Goal: Obtain resource: Obtain resource

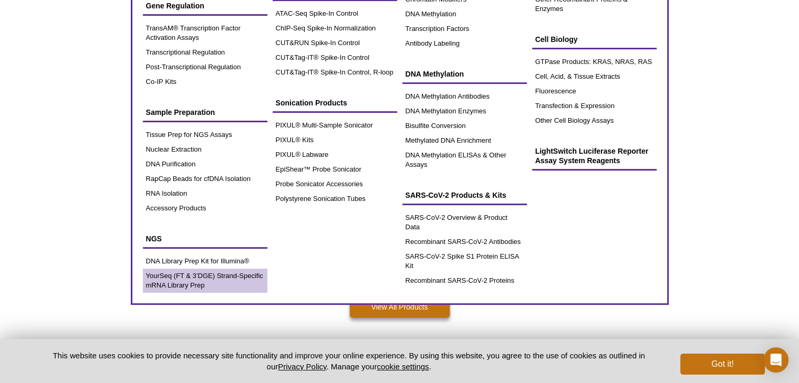
scroll to position [210, 0]
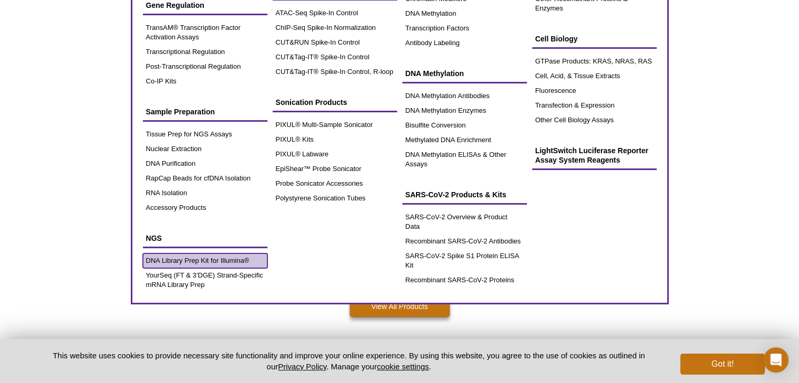
click at [166, 260] on link "DNA Library Prep Kit for Illumina®" at bounding box center [205, 261] width 124 height 15
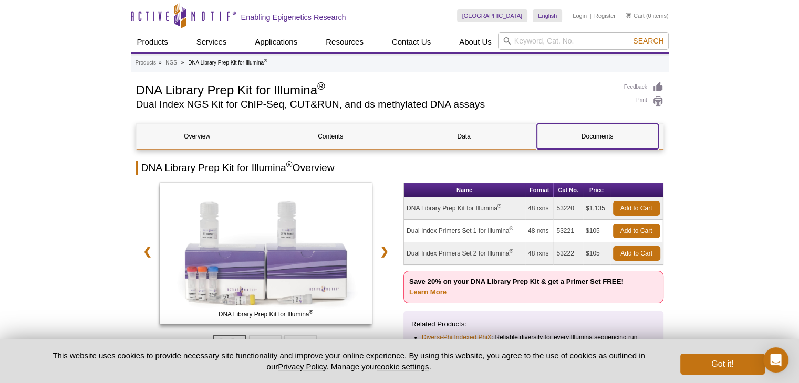
click at [554, 131] on link "Documents" at bounding box center [597, 136] width 121 height 25
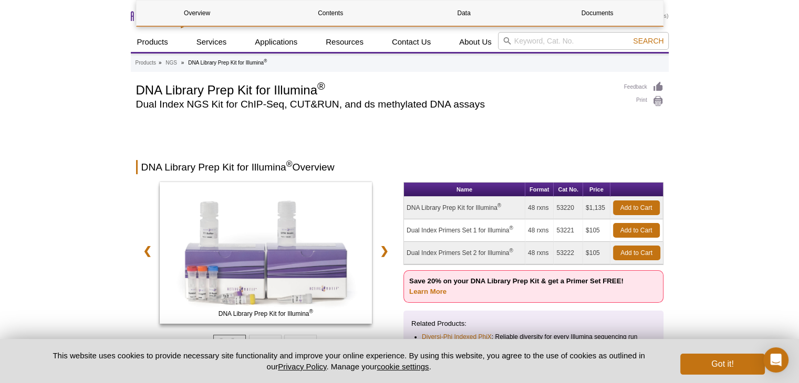
scroll to position [1846, 0]
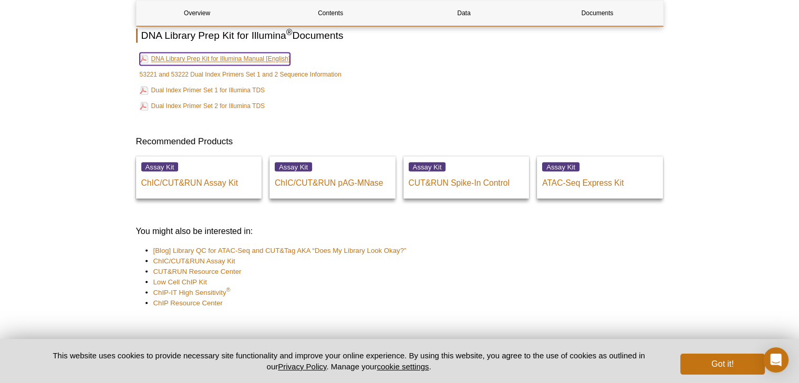
click at [233, 64] on link "DNA Library Prep Kit for Illumina Manual [English]" at bounding box center [215, 59] width 151 height 13
